Goal: Transaction & Acquisition: Purchase product/service

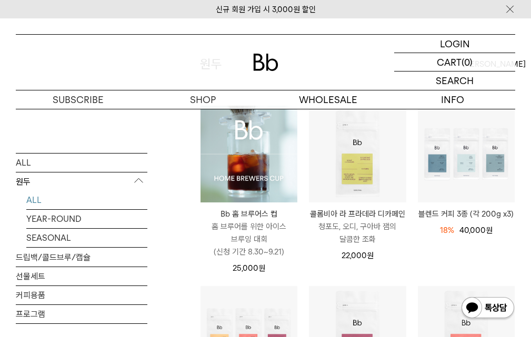
drag, startPoint x: 202, startPoint y: 252, endPoint x: 393, endPoint y: 267, distance: 192.2
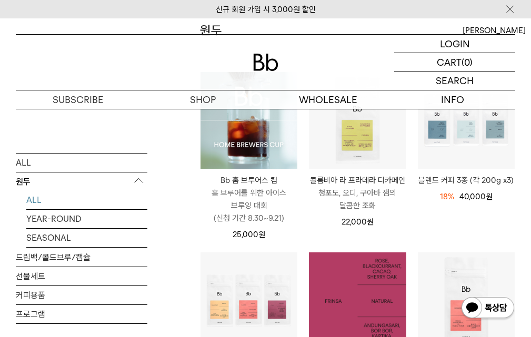
scroll to position [158, 0]
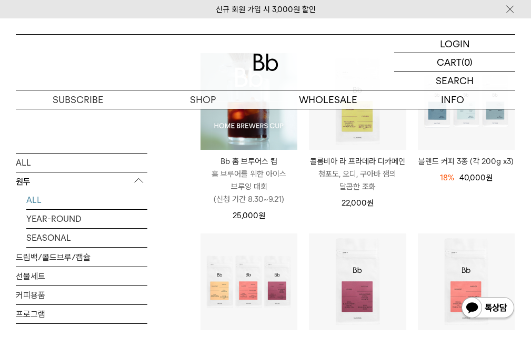
drag, startPoint x: 307, startPoint y: 228, endPoint x: 402, endPoint y: 231, distance: 94.8
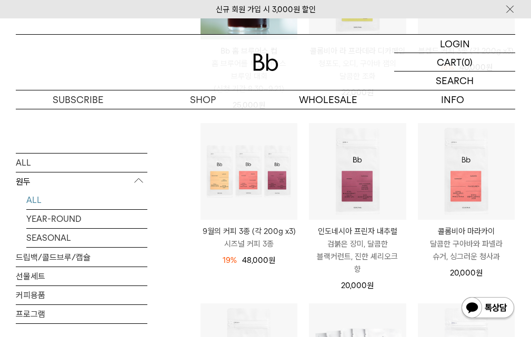
scroll to position [263, 0]
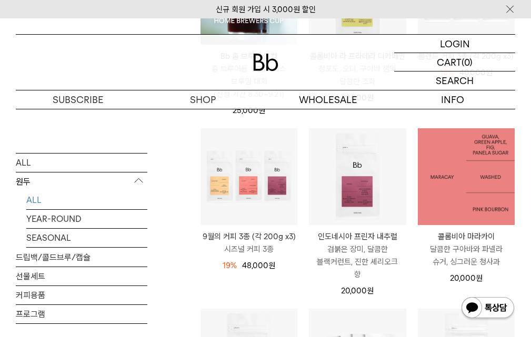
click at [469, 191] on img at bounding box center [466, 176] width 97 height 97
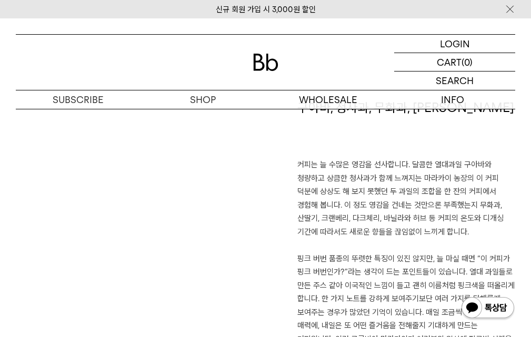
scroll to position [627, 0]
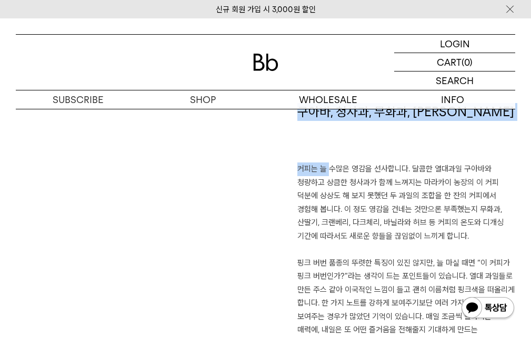
drag, startPoint x: 299, startPoint y: 161, endPoint x: 321, endPoint y: 174, distance: 24.8
click at [321, 174] on div "구아바, 청사과, 무화과, 파넬라 슈거 커피는 늘 수많은 영감을 선사합니다. 달콤한 열대과일 구아바와 청량하고 상큼한 청사과가 함께 느껴지는 …" at bounding box center [391, 233] width 250 height 261
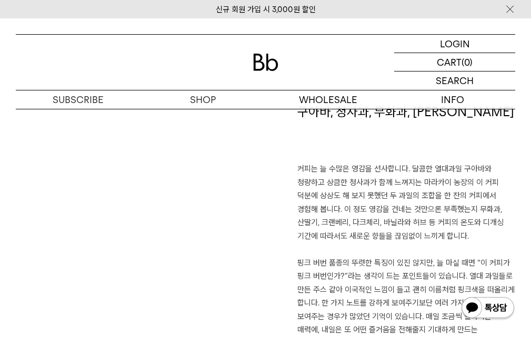
click at [336, 207] on p "커피는 늘 수많은 영감을 선사합니다. 달콤한 열대과일 구아바와 청량하고 상큼한 청사과가 함께 느껴지는 마라카이 농장의 이 커피 덕분에 상상도 …" at bounding box center [406, 264] width 218 height 202
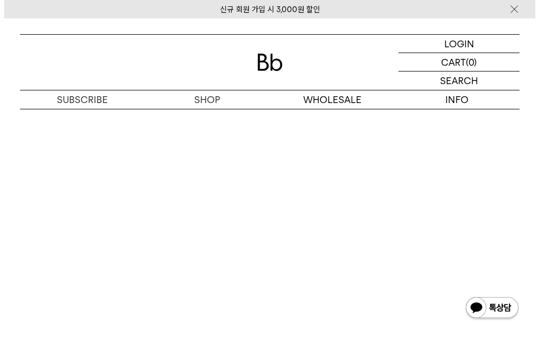
scroll to position [1796, 0]
